Goal: Task Accomplishment & Management: Manage account settings

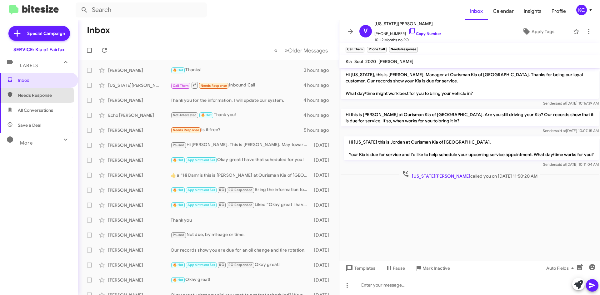
click at [23, 96] on span "Needs Response" at bounding box center [44, 95] width 53 height 6
type input "in:needs-response"
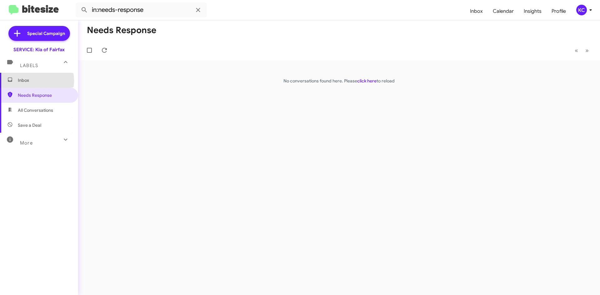
click at [30, 81] on span "Inbox" at bounding box center [44, 80] width 53 height 6
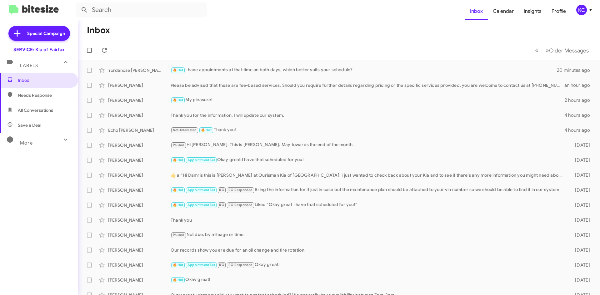
click at [578, 12] on div "KC" at bounding box center [581, 10] width 11 height 11
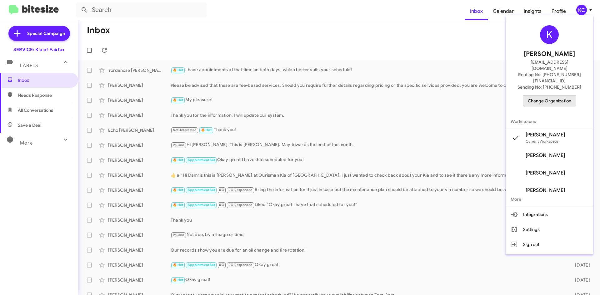
click at [567, 96] on span "Change Organization" at bounding box center [548, 101] width 43 height 11
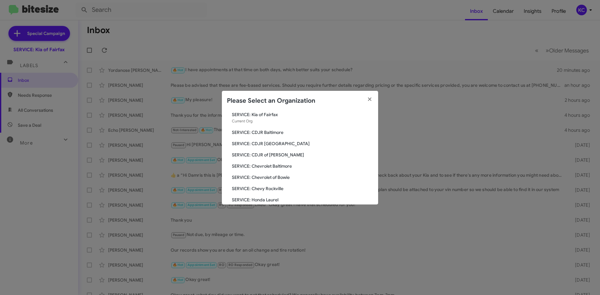
scroll to position [31, 0]
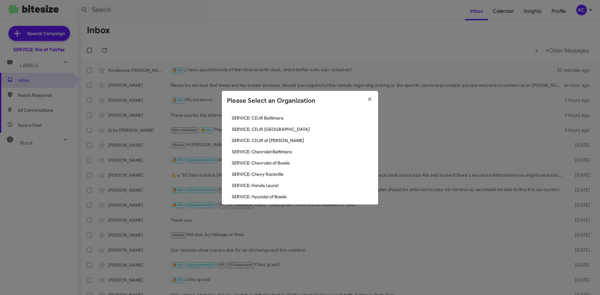
click at [280, 197] on span "SERVICE: Hyundai of Bowie" at bounding box center [302, 197] width 141 height 6
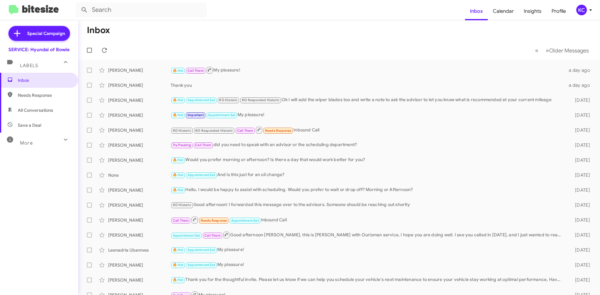
click at [47, 98] on span "Needs Response" at bounding box center [44, 95] width 53 height 6
type input "in:needs-response"
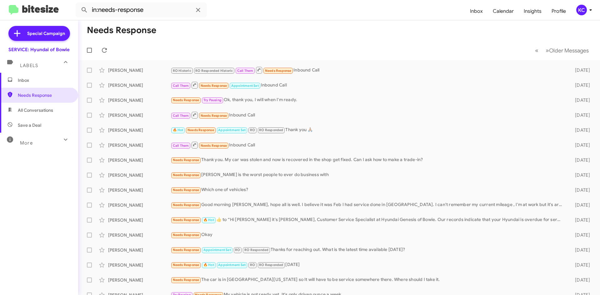
click at [583, 11] on div "KC" at bounding box center [581, 10] width 11 height 11
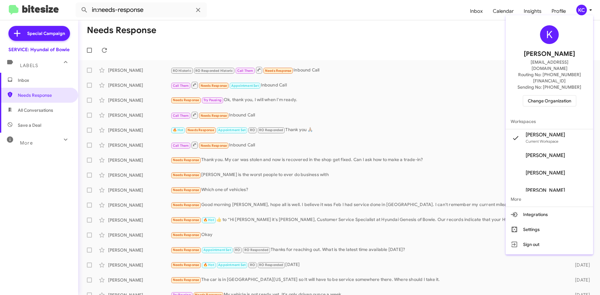
click at [553, 96] on span "Change Organization" at bounding box center [548, 101] width 43 height 11
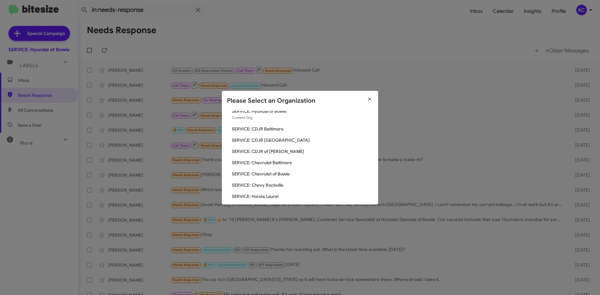
scroll to position [62, 0]
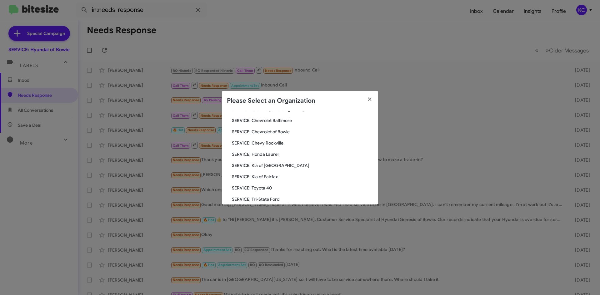
click at [237, 189] on span "SERVICE: Toyota 40" at bounding box center [302, 188] width 141 height 6
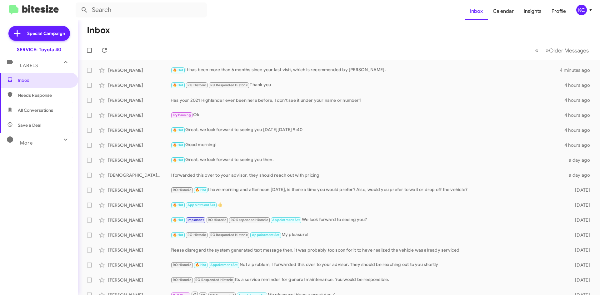
click at [54, 97] on span "Needs Response" at bounding box center [44, 95] width 53 height 6
type input "in:needs-response"
